Goal: Transaction & Acquisition: Purchase product/service

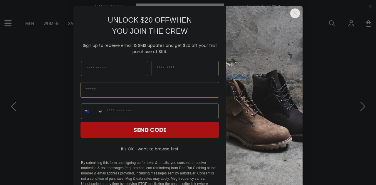
click at [290, 14] on circle "Close dialog" at bounding box center [295, 14] width 10 height 10
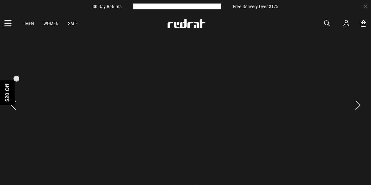
click at [27, 23] on link "Men" at bounding box center [29, 24] width 9 height 6
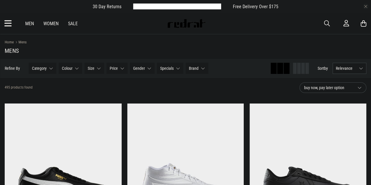
click at [38, 69] on span "Category" at bounding box center [39, 68] width 15 height 5
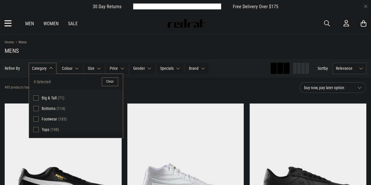
click at [53, 118] on span "Footwear" at bounding box center [49, 119] width 15 height 5
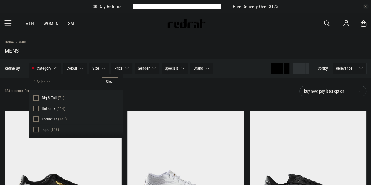
click at [72, 51] on h1 "Mens" at bounding box center [186, 50] width 362 height 7
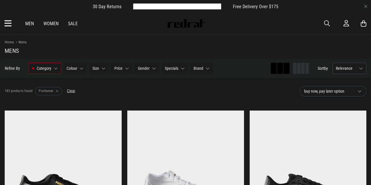
click at [194, 67] on span "Brand" at bounding box center [199, 68] width 10 height 5
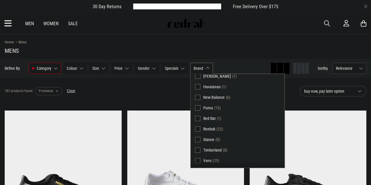
scroll to position [54, 0]
click at [207, 148] on span "Timberland" at bounding box center [212, 149] width 18 height 5
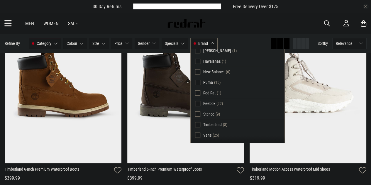
click at [230, 19] on div "Men Women Sale Sign in New Back Footwear Back Mens Back Womens Back Youth & Kid…" at bounding box center [185, 23] width 371 height 21
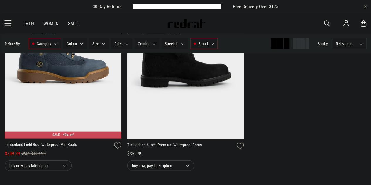
scroll to position [551, 0]
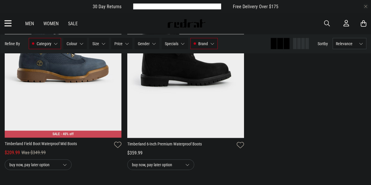
click at [182, 81] on img at bounding box center [185, 55] width 117 height 163
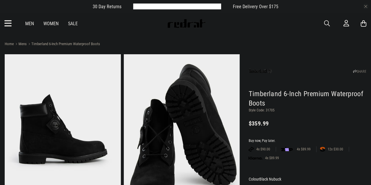
click at [41, 141] on img at bounding box center [63, 134] width 116 height 160
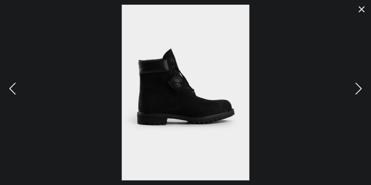
click at [355, 84] on span "Next" at bounding box center [357, 89] width 9 height 17
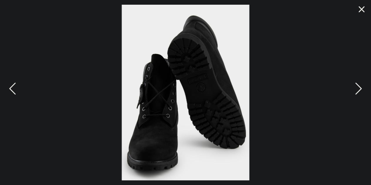
click at [355, 84] on span "Next" at bounding box center [357, 89] width 9 height 17
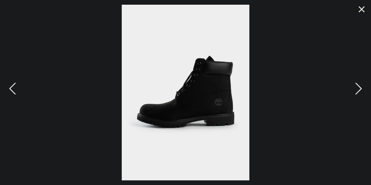
click at [358, 7] on button "button" at bounding box center [362, 9] width 14 height 14
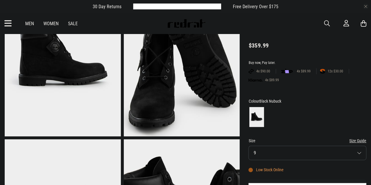
scroll to position [117, 0]
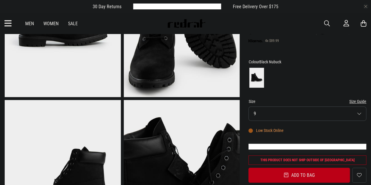
click at [358, 112] on button "Size 9" at bounding box center [308, 114] width 118 height 14
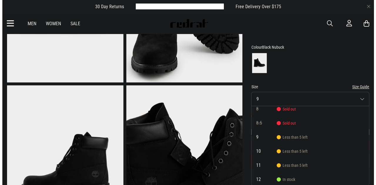
scroll to position [29, 0]
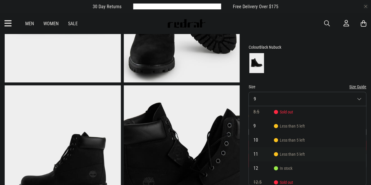
click at [283, 155] on span "Less than 5 left" at bounding box center [289, 154] width 31 height 5
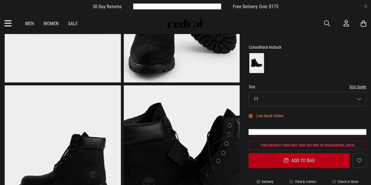
click at [300, 163] on button "Add to bag" at bounding box center [300, 160] width 102 height 15
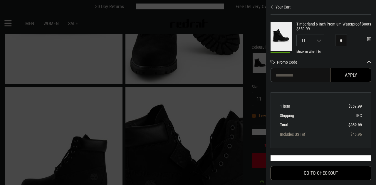
click at [294, 73] on input "Promo Code" at bounding box center [300, 75] width 60 height 14
paste input "********"
type input "********"
click at [342, 75] on button "Apply" at bounding box center [350, 75] width 41 height 14
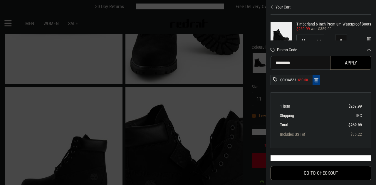
click at [327, 174] on button "GO TO CHECKOUT" at bounding box center [320, 173] width 101 height 14
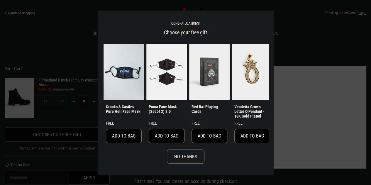
click at [180, 162] on button "No Thanks" at bounding box center [186, 157] width 38 height 14
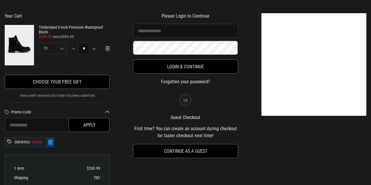
scroll to position [59, 0]
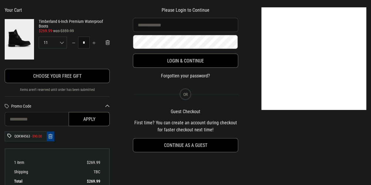
click at [93, 76] on button "Choose your free gift" at bounding box center [57, 76] width 105 height 14
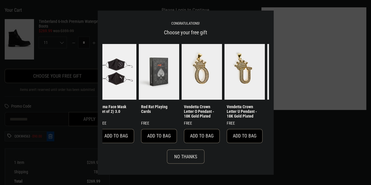
scroll to position [0, 39]
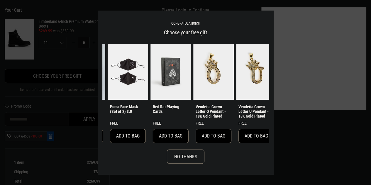
click at [165, 134] on button "Add to bag" at bounding box center [171, 136] width 36 height 14
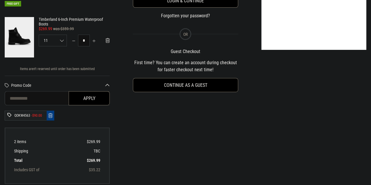
scroll to position [117, 0]
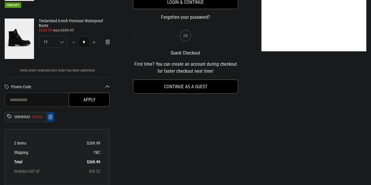
click at [10, 104] on input "Promo Code" at bounding box center [57, 100] width 105 height 14
paste input "********"
type input "********"
click at [92, 101] on button "Apply" at bounding box center [89, 100] width 41 height 14
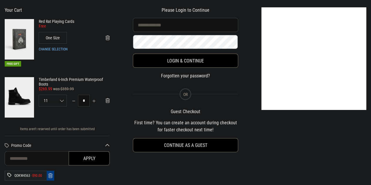
scroll to position [59, 0]
click at [178, 148] on button "Continue as a guest" at bounding box center [185, 145] width 105 height 14
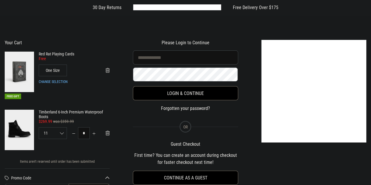
select select "**********"
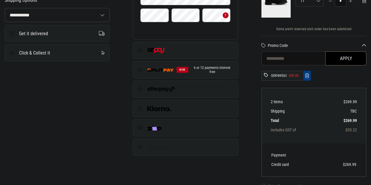
scroll to position [176, 0]
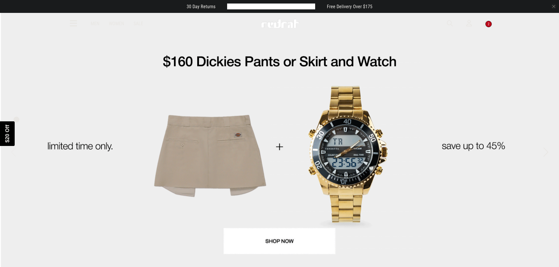
click at [72, 22] on icon at bounding box center [73, 24] width 7 height 10
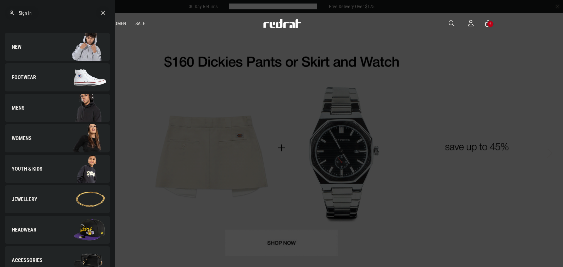
click at [59, 70] on img at bounding box center [83, 77] width 53 height 29
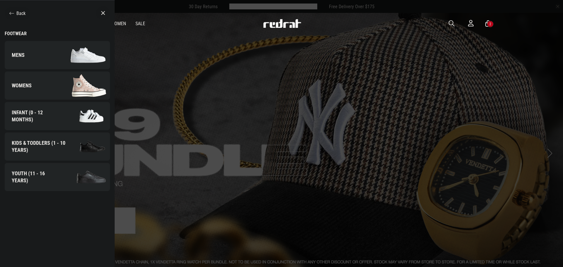
click at [23, 50] on link "Mens" at bounding box center [57, 55] width 105 height 28
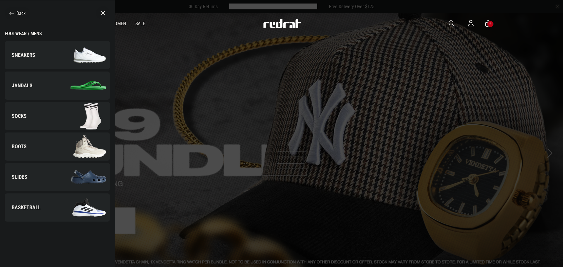
click at [24, 139] on link "Boots" at bounding box center [57, 147] width 105 height 28
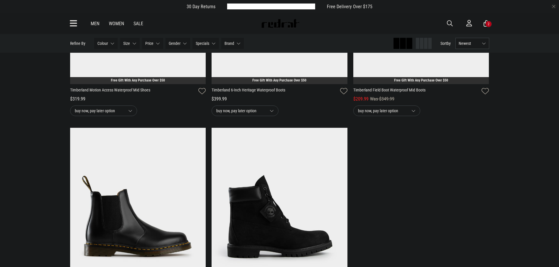
scroll to position [499, 0]
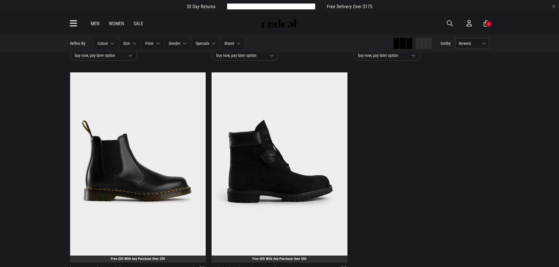
click at [289, 142] on img at bounding box center [280, 167] width 136 height 190
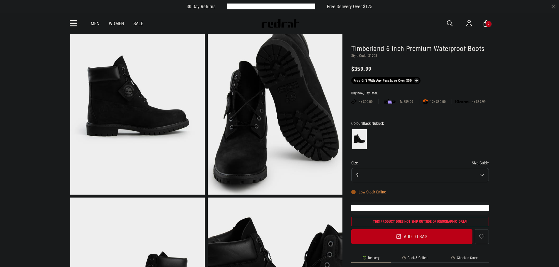
scroll to position [59, 0]
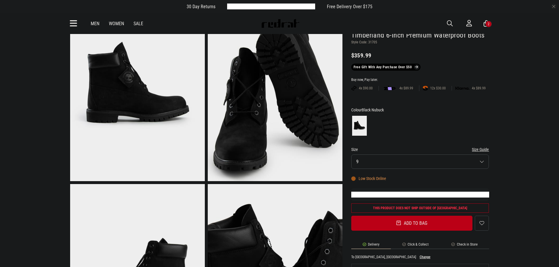
click at [102, 114] on img at bounding box center [137, 89] width 135 height 186
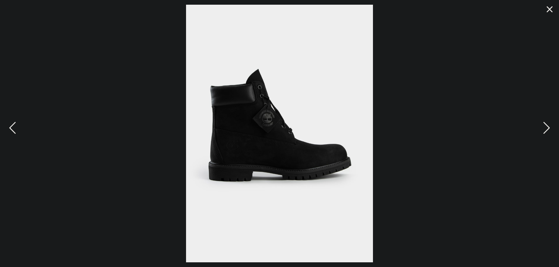
click at [552, 8] on button "button" at bounding box center [550, 9] width 14 height 14
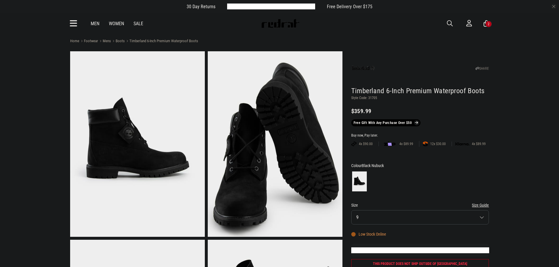
scroll to position [0, 0]
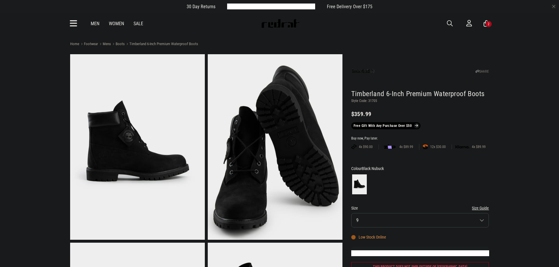
click at [117, 138] on img at bounding box center [137, 147] width 135 height 186
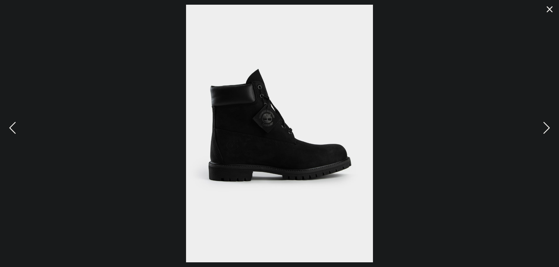
click at [547, 127] on span "Next" at bounding box center [545, 128] width 9 height 17
